Goal: Task Accomplishment & Management: Use online tool/utility

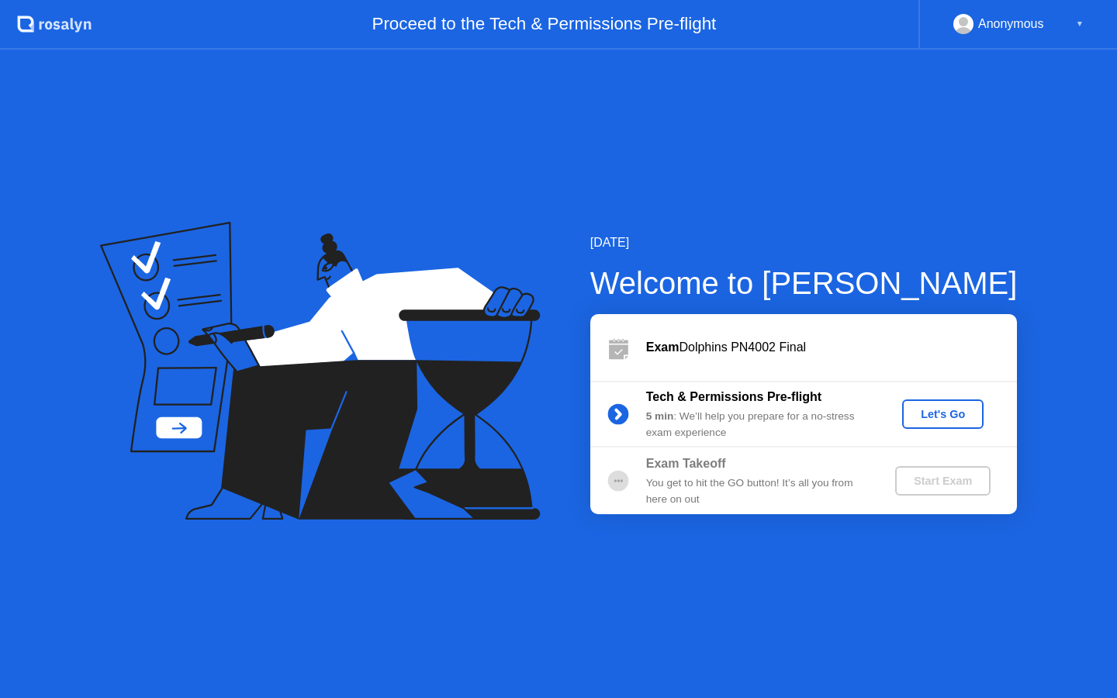
click at [921, 416] on div "Let's Go" at bounding box center [942, 414] width 69 height 12
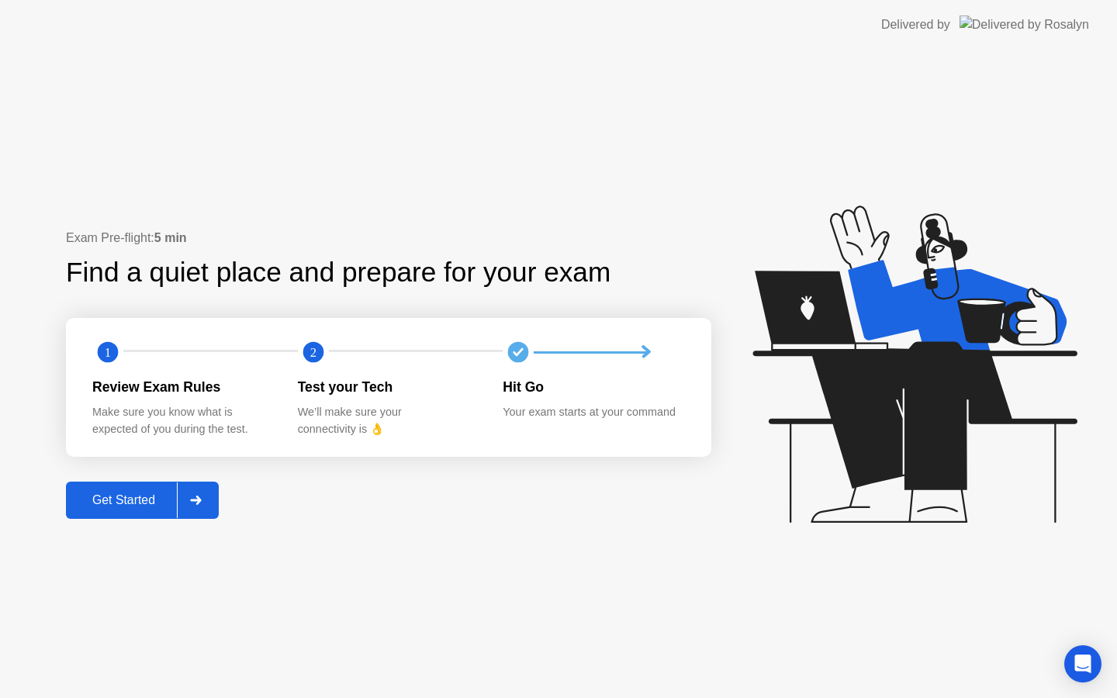
click at [138, 493] on div "Get Started" at bounding box center [124, 500] width 106 height 14
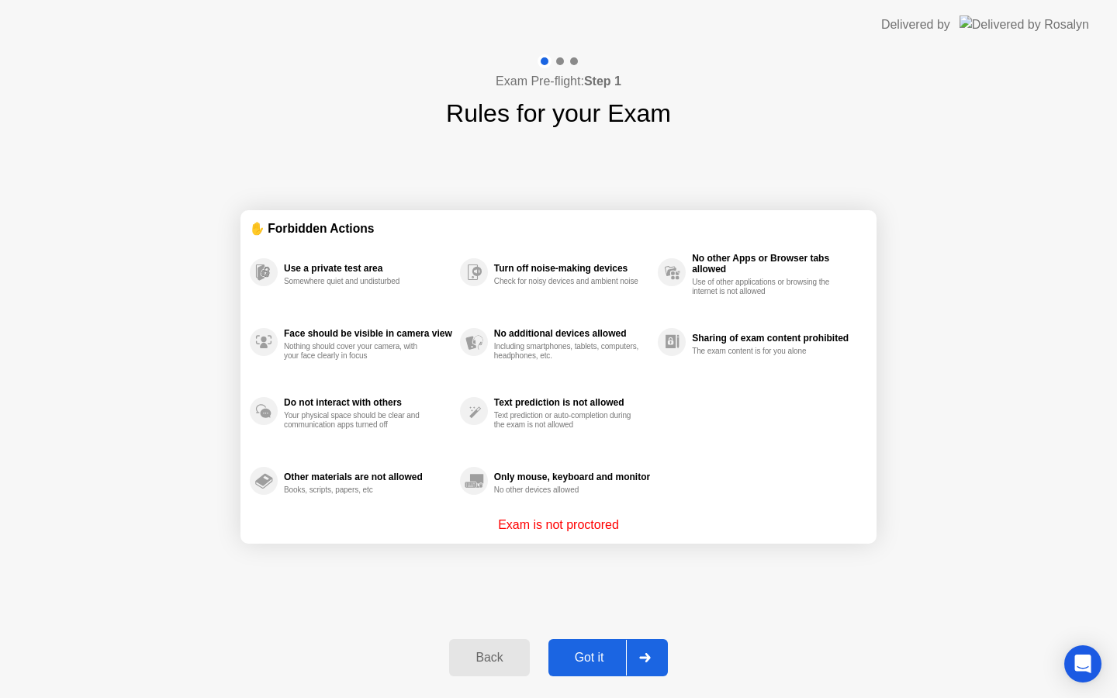
click at [596, 658] on div "Got it" at bounding box center [589, 658] width 73 height 14
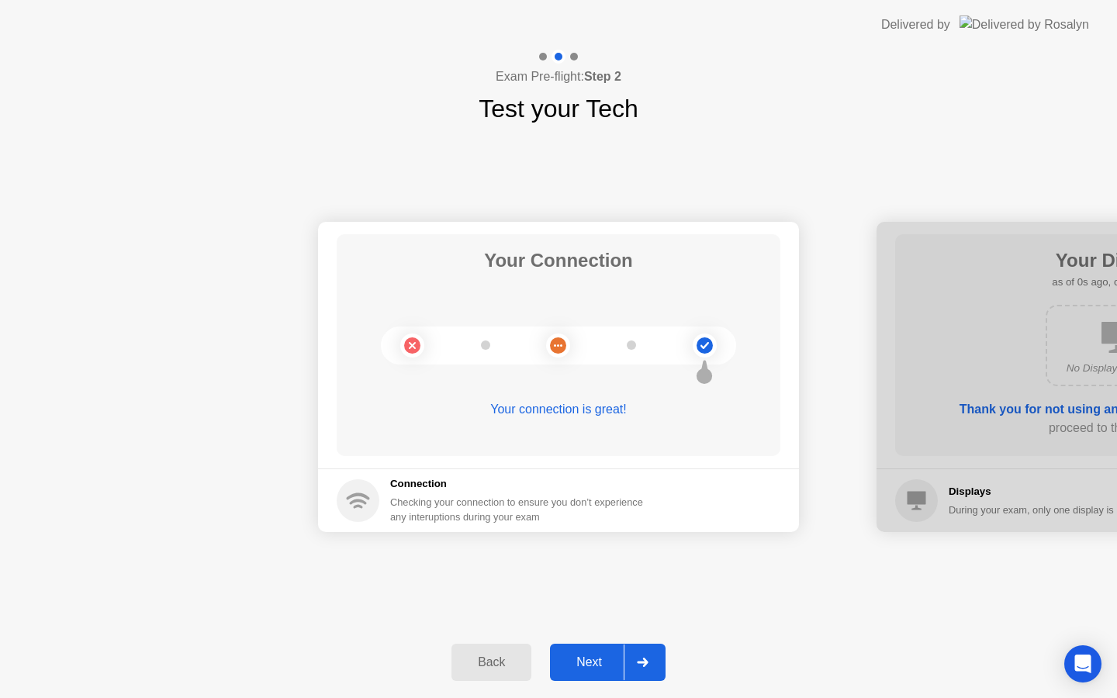
click at [596, 658] on div "Next" at bounding box center [588, 662] width 69 height 14
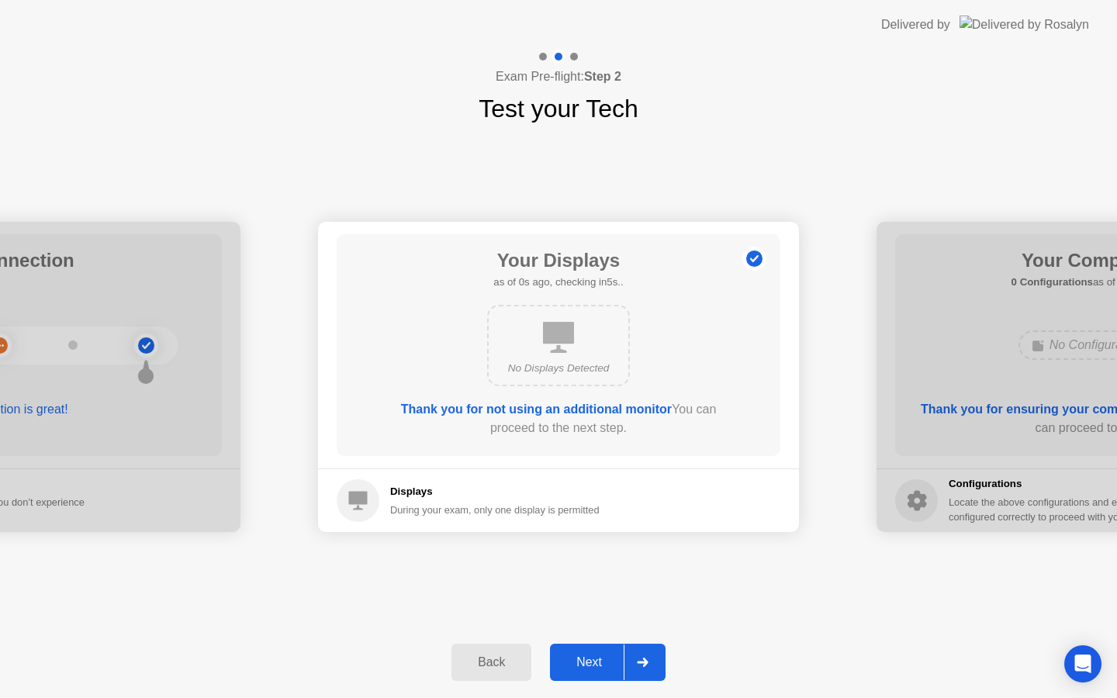
click at [596, 658] on div "Next" at bounding box center [588, 662] width 69 height 14
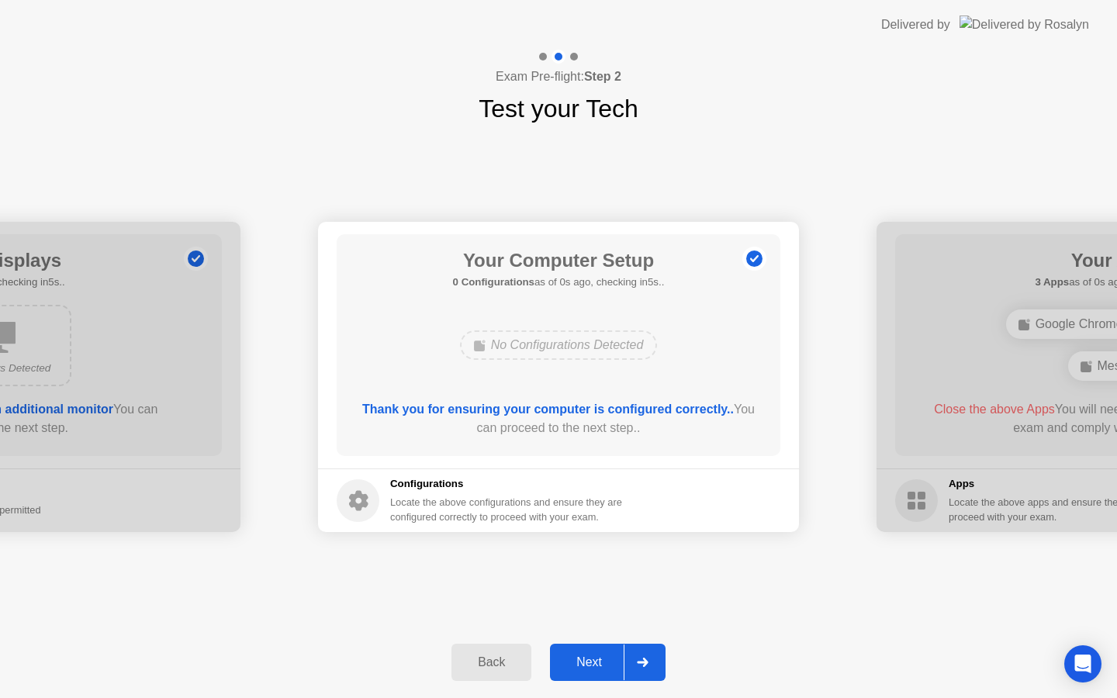
click at [596, 658] on div "Next" at bounding box center [588, 662] width 69 height 14
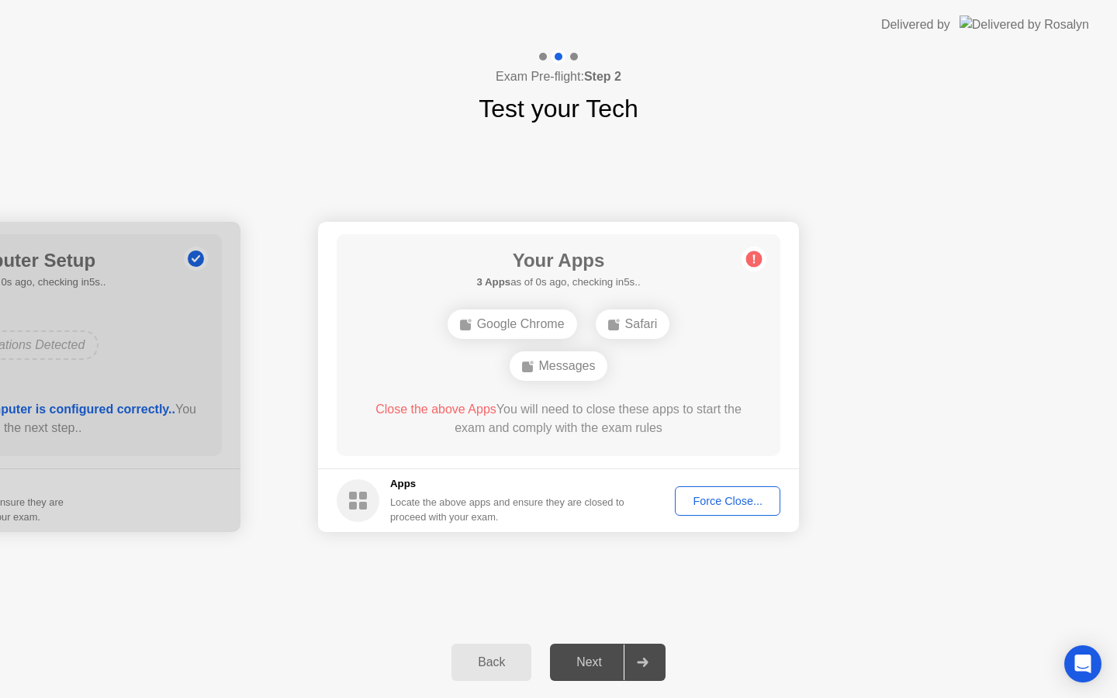
click at [596, 658] on div "Next" at bounding box center [588, 662] width 69 height 14
click at [607, 665] on div "Next" at bounding box center [588, 662] width 69 height 14
click at [724, 495] on div "Force Close..." at bounding box center [727, 501] width 95 height 12
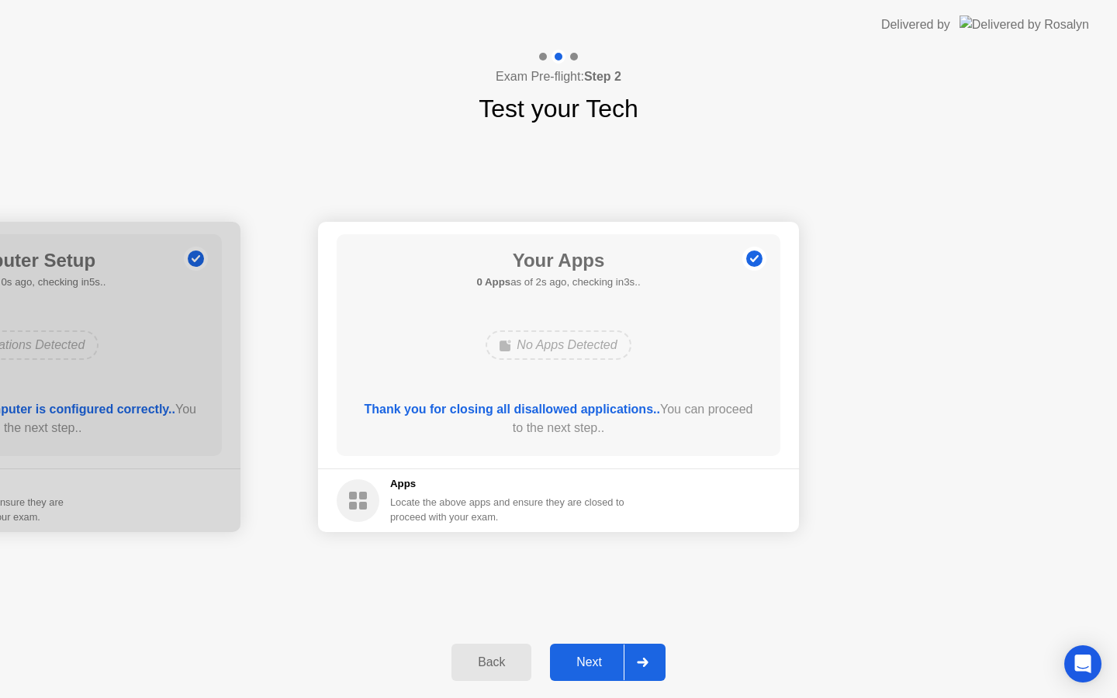
click at [583, 663] on div "Next" at bounding box center [588, 662] width 69 height 14
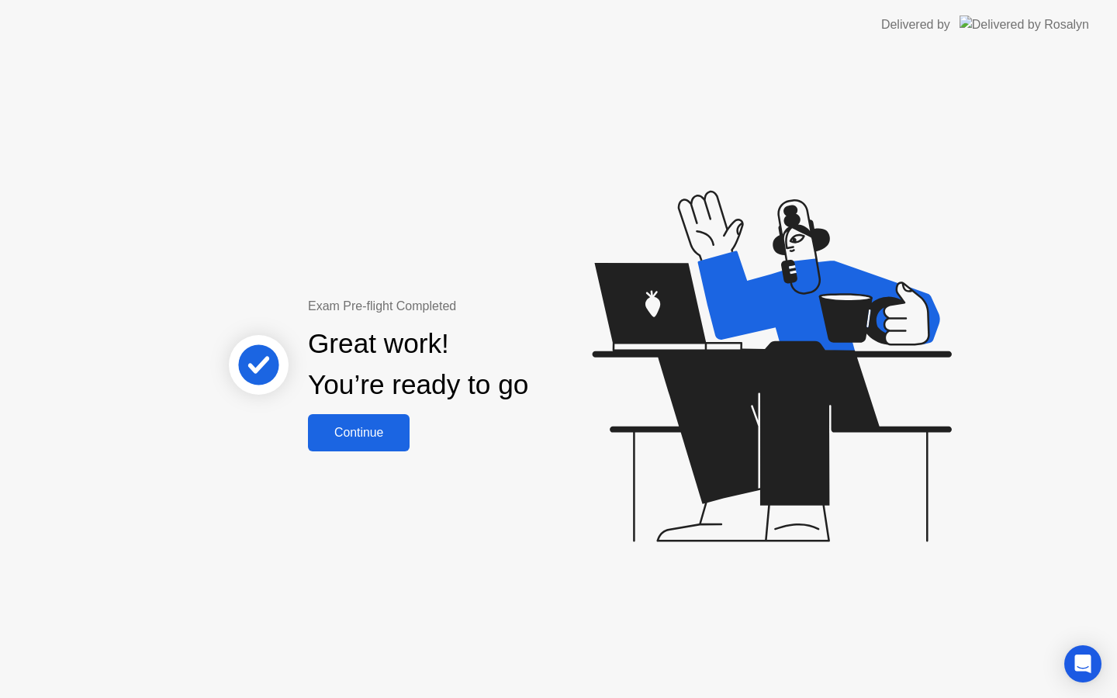
click at [374, 437] on div "Continue" at bounding box center [358, 433] width 92 height 14
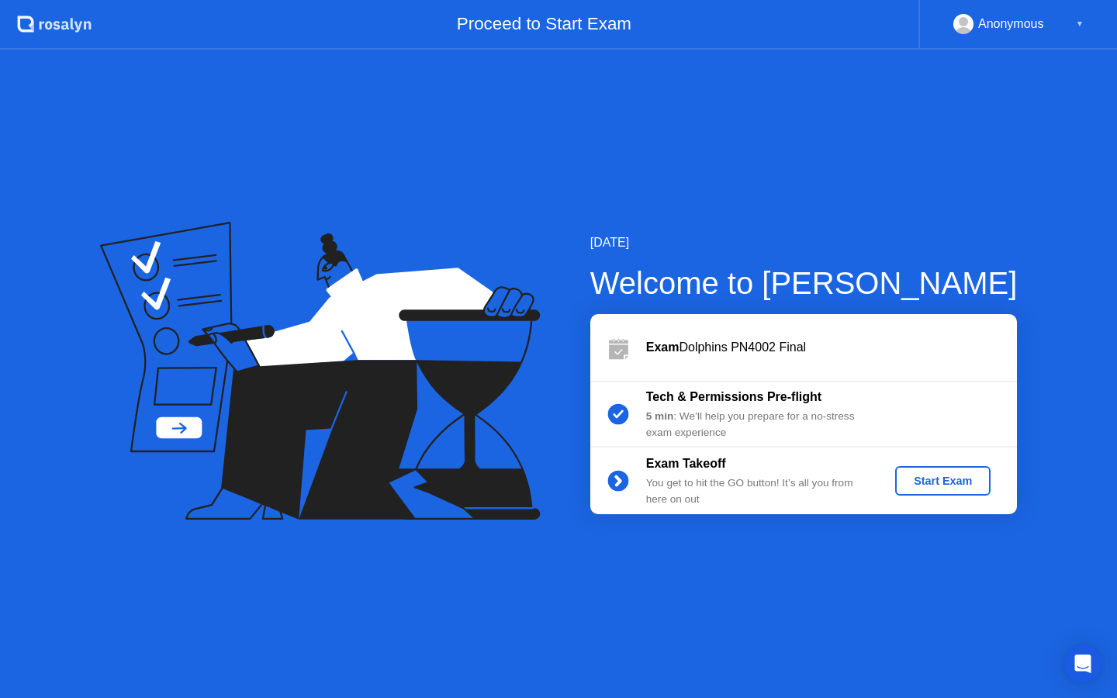
click at [924, 480] on div "Start Exam" at bounding box center [942, 481] width 83 height 12
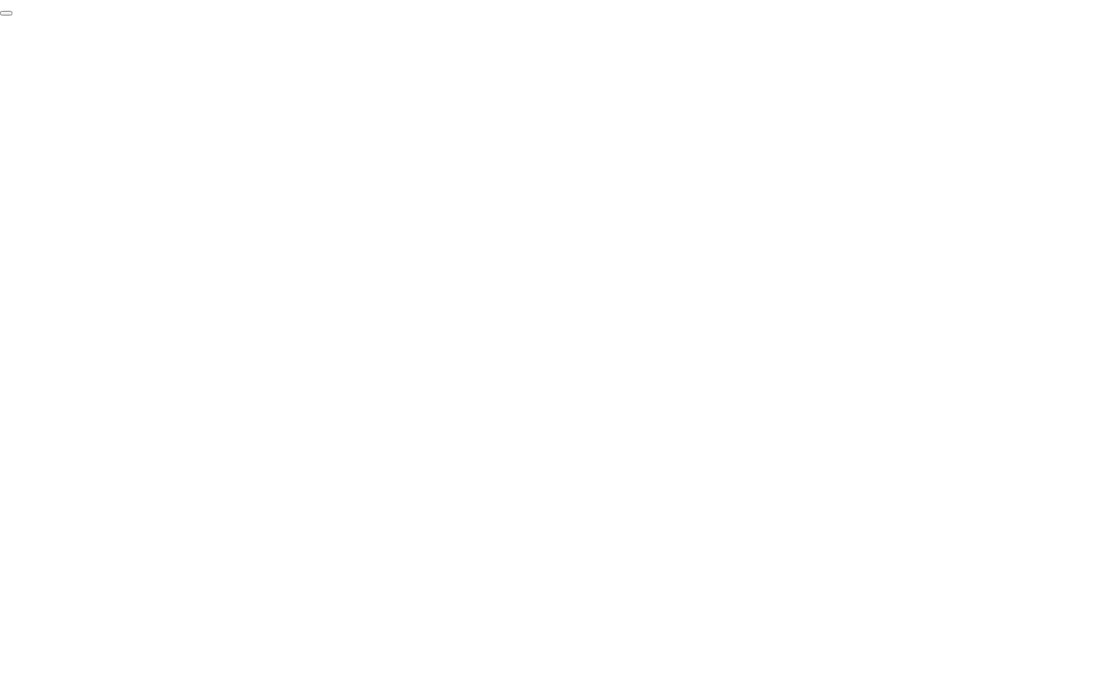
click div "End Proctoring Session"
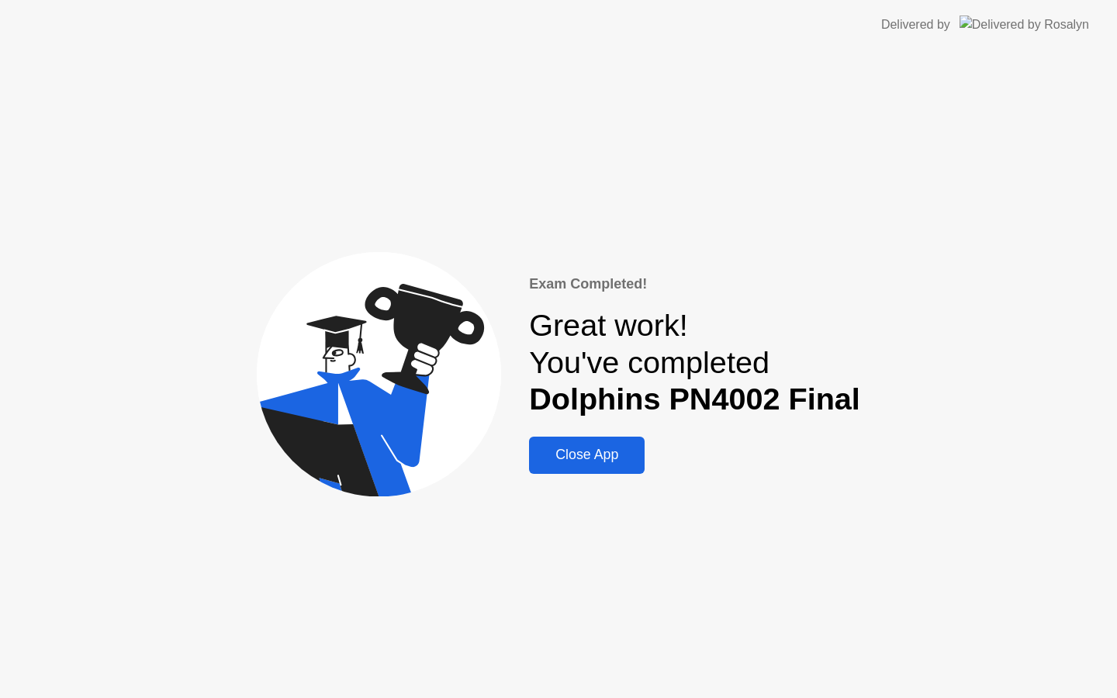
click at [621, 470] on button "Close App" at bounding box center [587, 455] width 116 height 37
